Goal: Contribute content: Add original content to the website for others to see

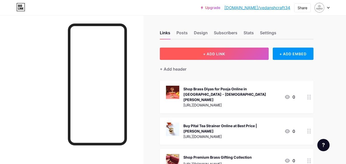
click at [221, 56] on span "+ ADD LINK" at bounding box center [214, 54] width 22 height 4
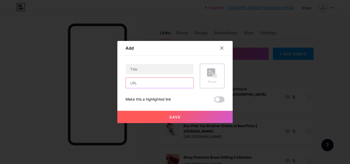
click at [149, 83] on input "text" at bounding box center [160, 83] width 68 height 10
paste input "[URL][DOMAIN_NAME]"
type input "[URL][DOMAIN_NAME]"
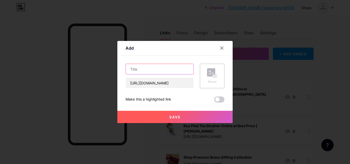
click at [171, 69] on input "text" at bounding box center [160, 69] width 68 height 10
click at [213, 81] on div "Picture" at bounding box center [212, 82] width 10 height 4
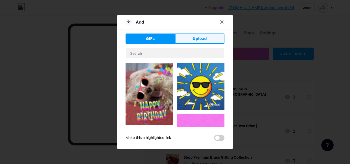
click at [196, 40] on span "Upload" at bounding box center [200, 38] width 14 height 5
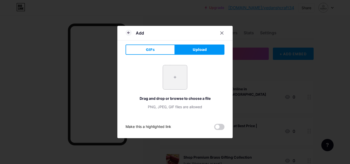
click at [176, 87] on input "file" at bounding box center [175, 77] width 24 height 24
type input "C:\fakepath\laddles-1.jpg"
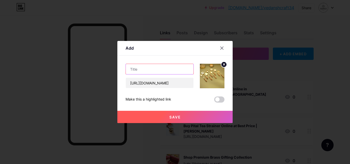
click at [153, 72] on input "text" at bounding box center [160, 69] width 68 height 10
paste input "Buy Traditional Brass Ladles for Kitchen Online - [DEMOGRAPHIC_DATA][PERSON_NAM…"
type input "Buy Traditional Brass Ladles for Kitchen Online - [DEMOGRAPHIC_DATA][PERSON_NAM…"
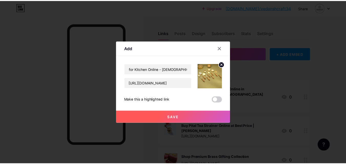
scroll to position [0, 0]
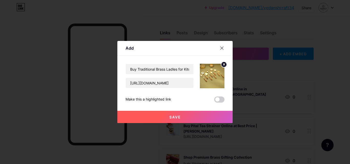
click at [181, 116] on button "Save" at bounding box center [174, 117] width 115 height 12
